Goal: Navigation & Orientation: Understand site structure

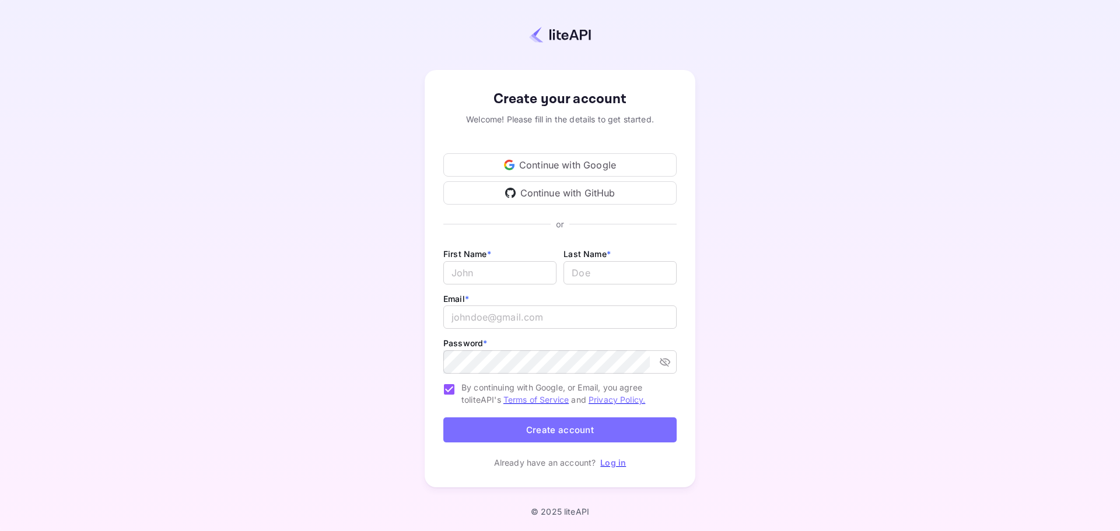
click at [583, 169] on div "Continue with Google" at bounding box center [559, 164] width 233 height 23
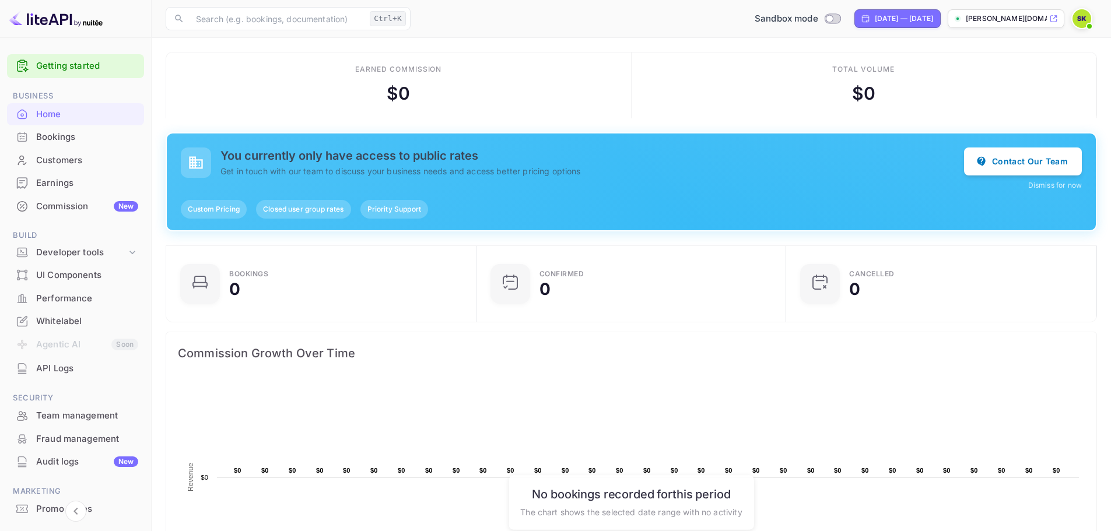
click at [77, 134] on div "Bookings" at bounding box center [87, 137] width 102 height 13
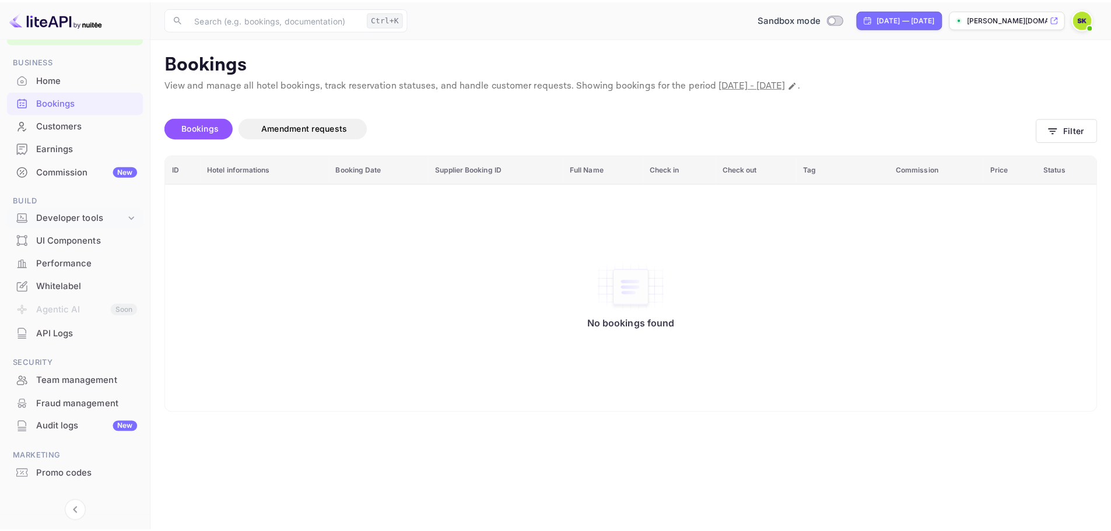
scroll to position [54, 0]
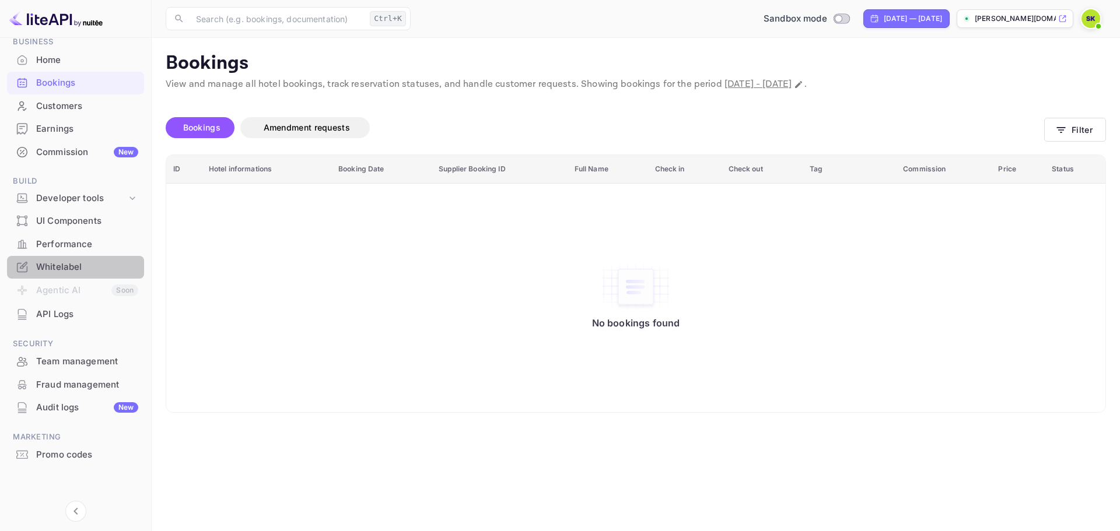
click at [85, 276] on div "Whitelabel" at bounding box center [75, 267] width 137 height 23
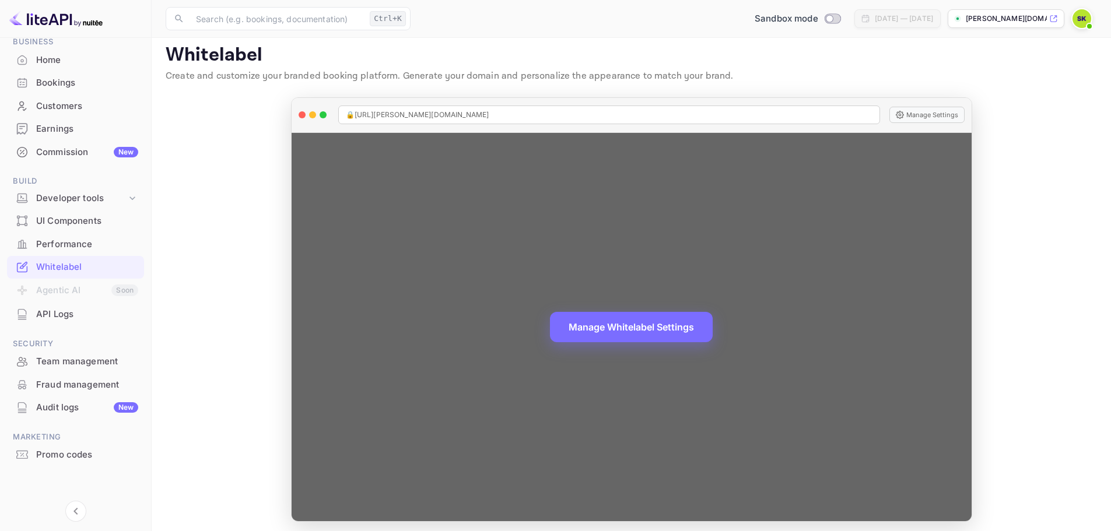
scroll to position [13, 0]
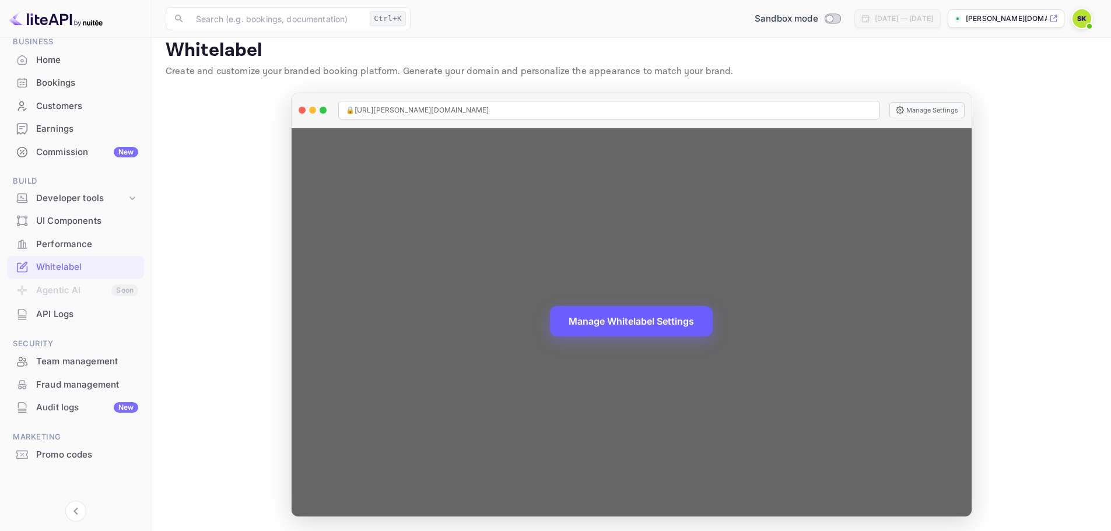
click at [658, 320] on button "Manage Whitelabel Settings" at bounding box center [631, 321] width 163 height 30
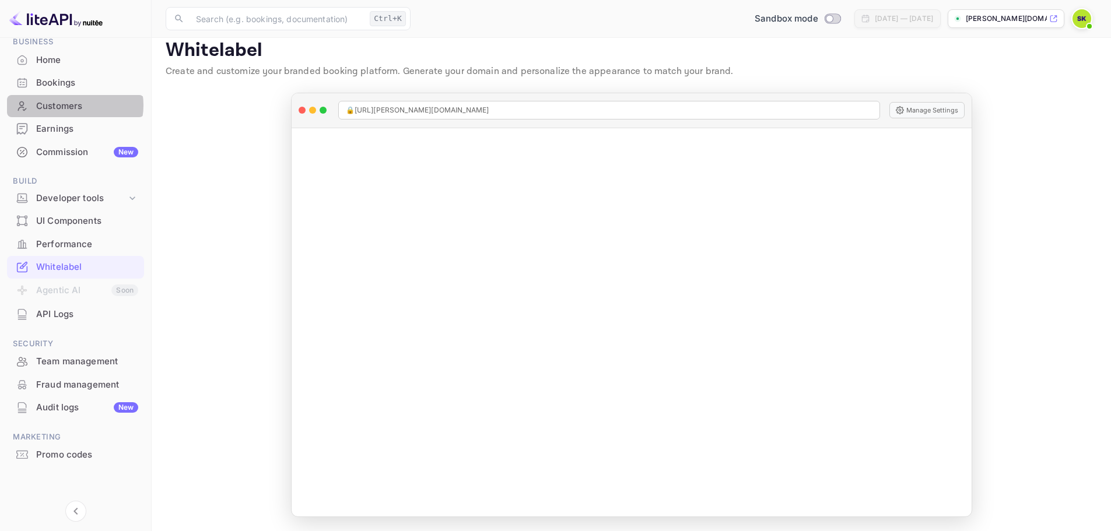
click at [74, 105] on div "Customers" at bounding box center [87, 106] width 102 height 13
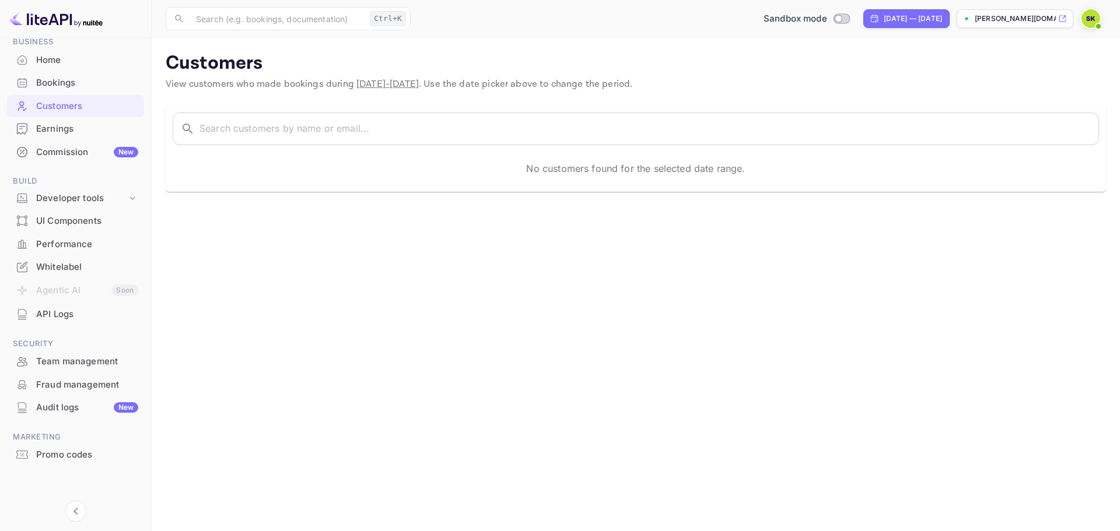
click at [67, 81] on div "Bookings" at bounding box center [87, 82] width 102 height 13
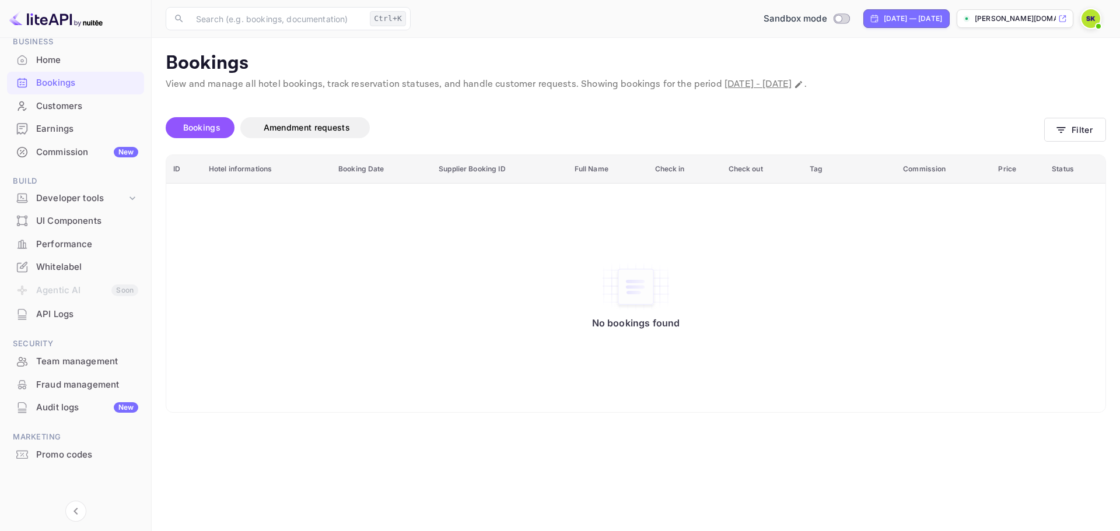
click at [62, 60] on div "Home" at bounding box center [87, 60] width 102 height 13
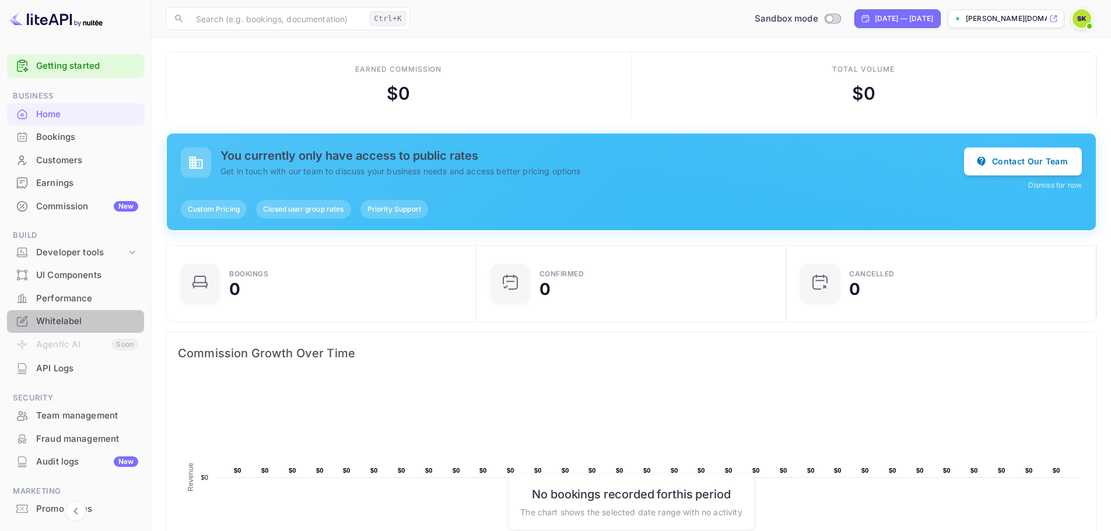
click at [84, 321] on div "Whitelabel" at bounding box center [87, 321] width 102 height 13
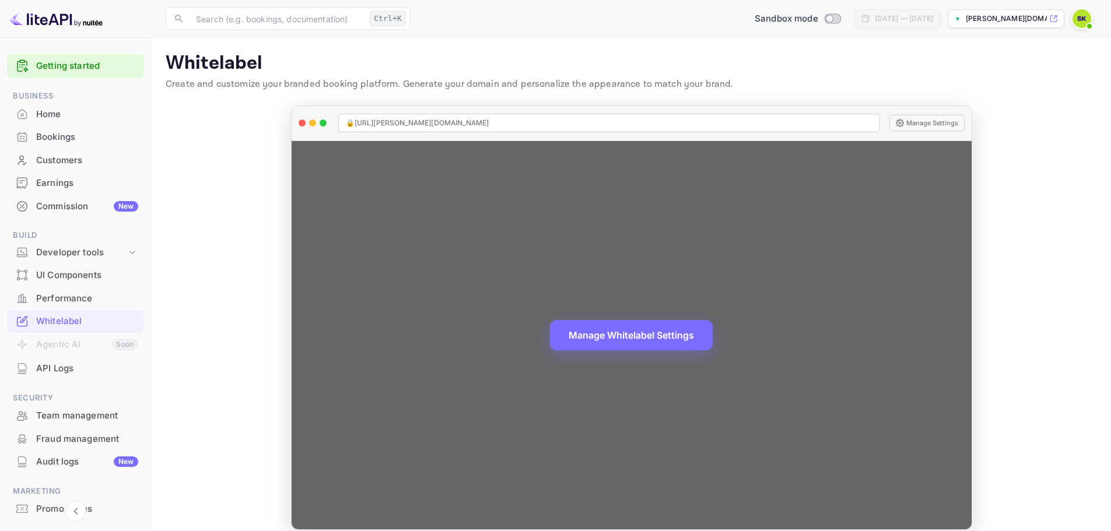
scroll to position [13, 0]
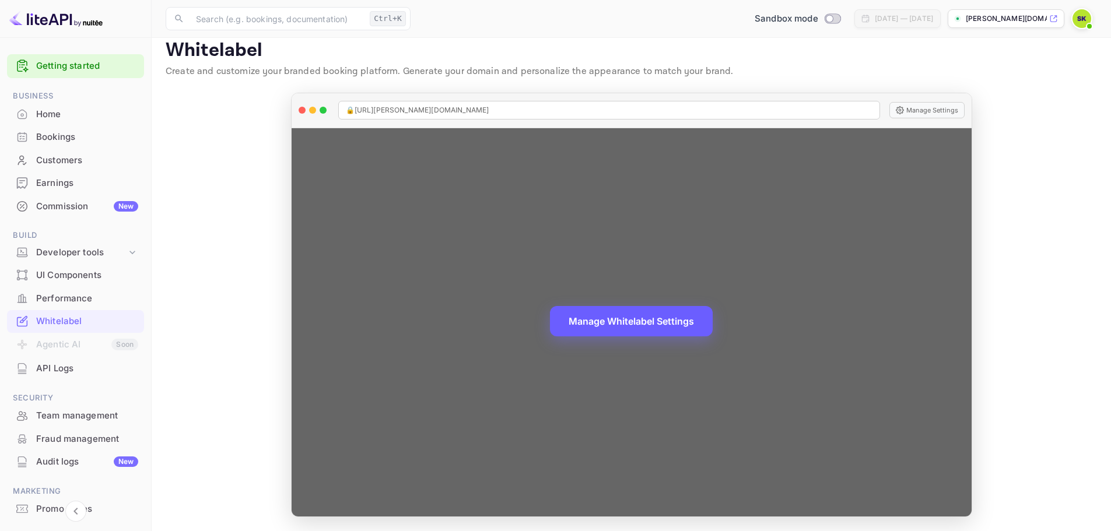
click at [638, 313] on button "Manage Whitelabel Settings" at bounding box center [631, 321] width 163 height 30
